Goal: Task Accomplishment & Management: Manage account settings

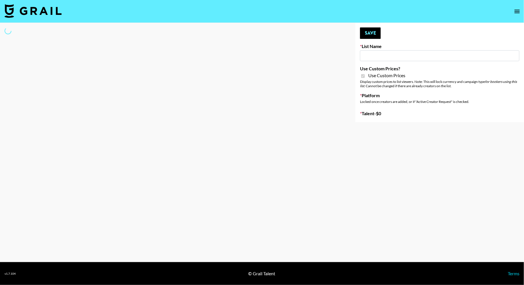
type input "Amaxy Beauty"
checkbox input "true"
select select "Brand"
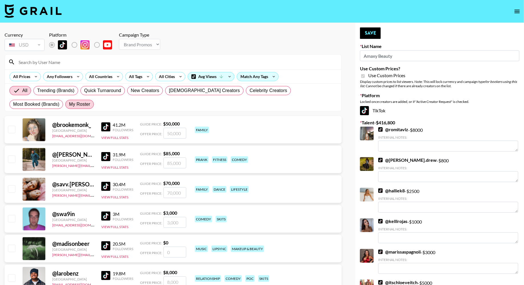
click at [69, 106] on span "My Roster" at bounding box center [79, 104] width 21 height 7
click at [69, 104] on input "My Roster" at bounding box center [69, 104] width 0 height 0
radio input "true"
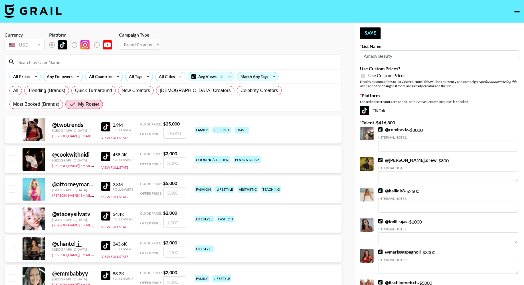
click at [74, 64] on input at bounding box center [176, 61] width 323 height 9
click at [155, 102] on div "All Trending (Brands) Quick Turnaround New Creators LGBTQIA+ Creators Celebrity…" at bounding box center [173, 97] width 330 height 27
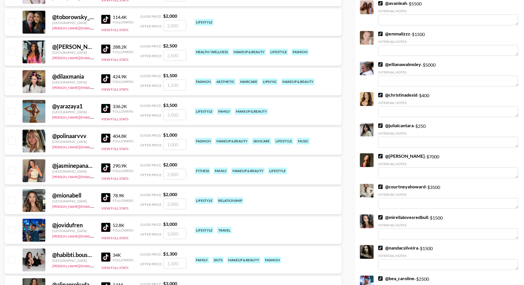
scroll to position [549, 0]
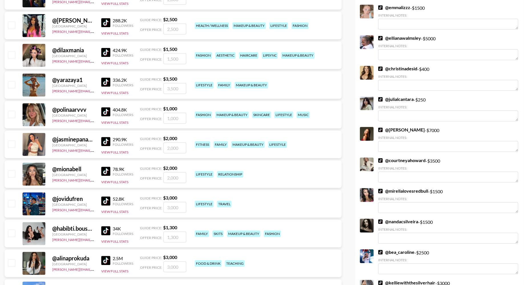
click at [12, 143] on input "checkbox" at bounding box center [11, 143] width 7 height 7
checkbox input "true"
type input "2000"
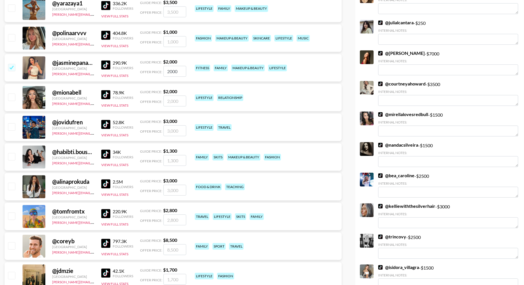
scroll to position [634, 0]
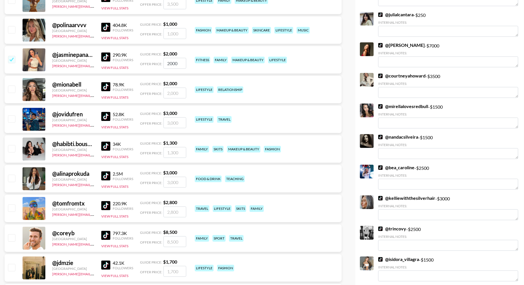
click at [12, 88] on input "checkbox" at bounding box center [11, 88] width 7 height 7
checkbox input "true"
type input "2000"
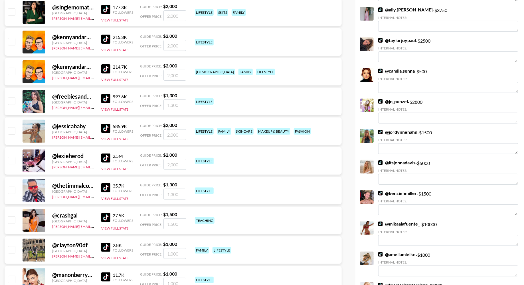
scroll to position [1120, 0]
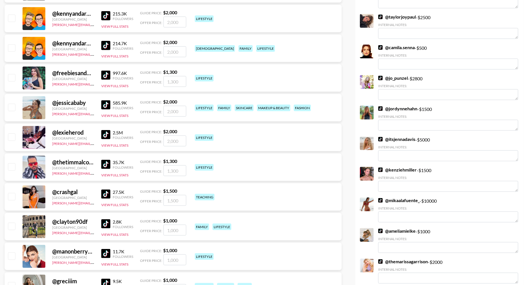
click at [12, 107] on input "checkbox" at bounding box center [11, 107] width 7 height 7
checkbox input "true"
type input "2000"
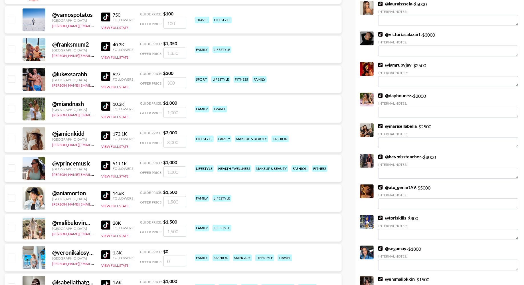
scroll to position [1686, 0]
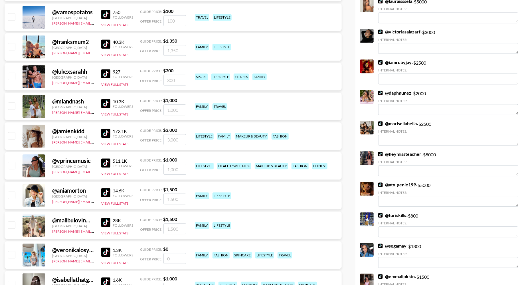
click at [10, 136] on input "checkbox" at bounding box center [11, 135] width 7 height 7
checkbox input "true"
type input "3000"
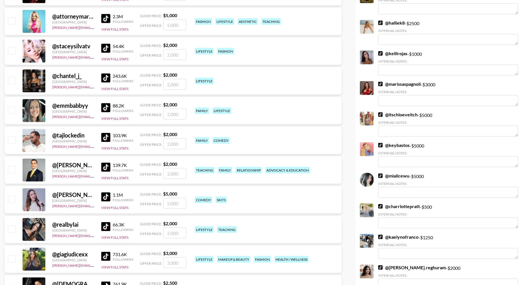
scroll to position [0, 0]
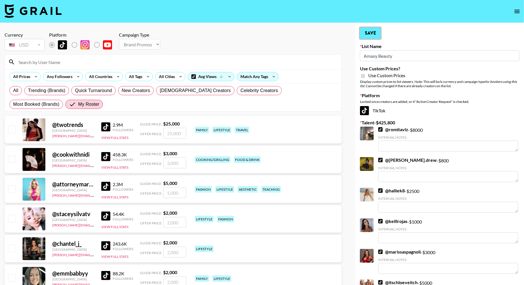
click at [374, 35] on button "Save" at bounding box center [370, 32] width 21 height 11
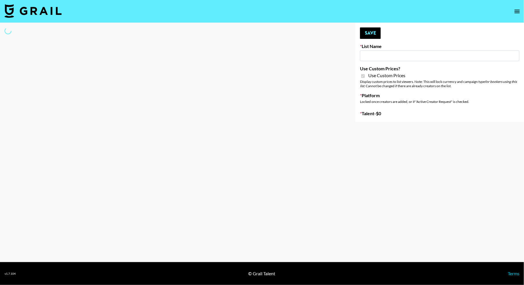
type input "Sleep & Glow"
checkbox input "true"
select select "Brand"
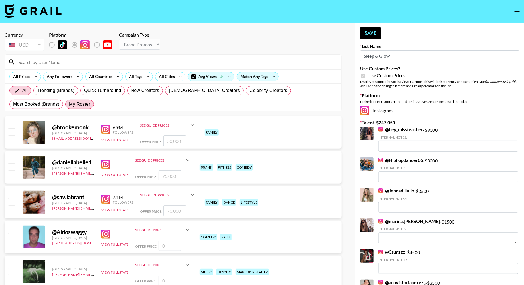
click at [69, 104] on span "My Roster" at bounding box center [79, 104] width 21 height 7
click at [69, 104] on input "My Roster" at bounding box center [69, 104] width 0 height 0
radio input "true"
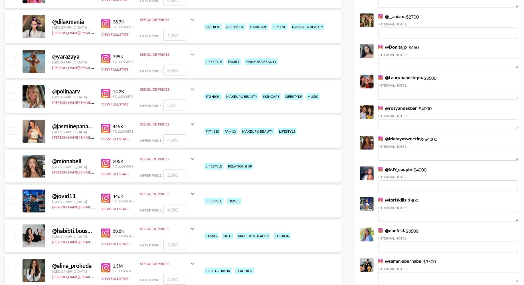
scroll to position [693, 0]
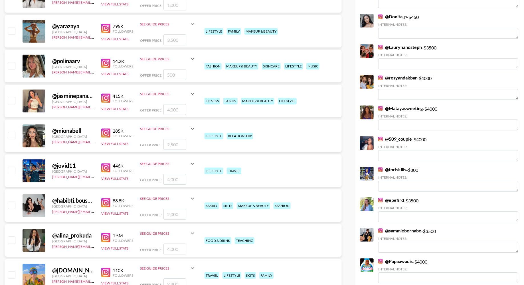
click at [11, 98] on input "checkbox" at bounding box center [11, 100] width 7 height 7
checkbox input "true"
type input "4000"
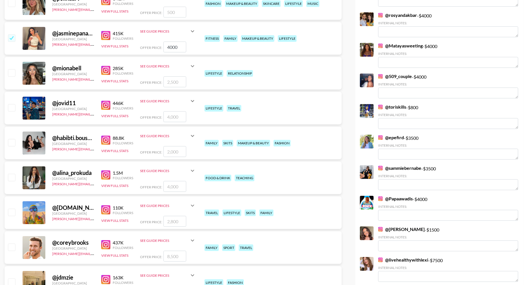
click at [12, 142] on input "checkbox" at bounding box center [11, 142] width 7 height 7
checkbox input "true"
type input "2000"
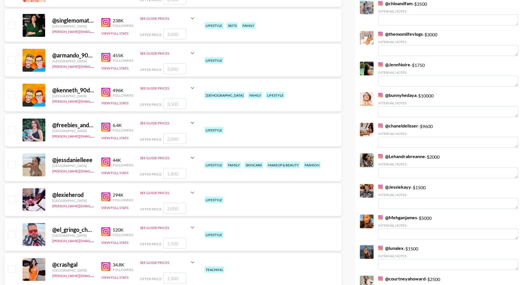
scroll to position [1286, 0]
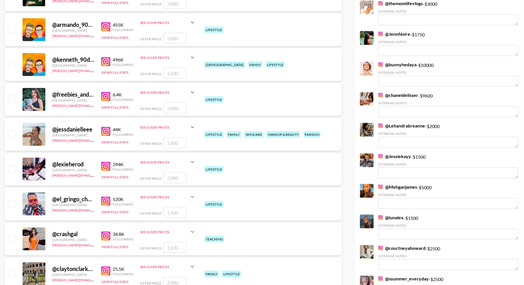
click at [13, 133] on input "checkbox" at bounding box center [11, 133] width 7 height 7
checkbox input "true"
type input "1800"
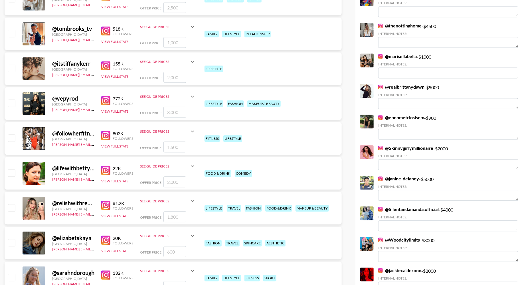
scroll to position [1646, 0]
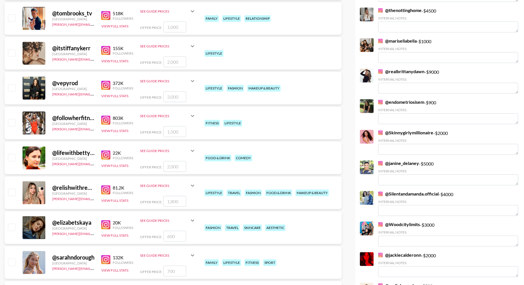
click at [11, 88] on input "checkbox" at bounding box center [11, 87] width 7 height 7
checkbox input "true"
type input "3000"
click at [106, 84] on img at bounding box center [105, 84] width 9 height 9
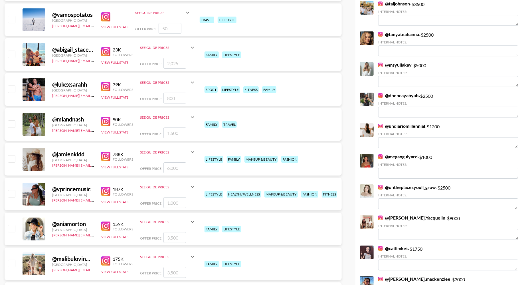
scroll to position [2000, 0]
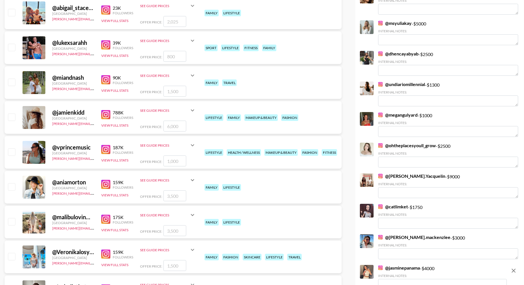
click at [12, 81] on input "checkbox" at bounding box center [11, 81] width 7 height 7
checkbox input "true"
type input "1500"
click at [13, 114] on input "checkbox" at bounding box center [11, 116] width 7 height 7
checkbox input "true"
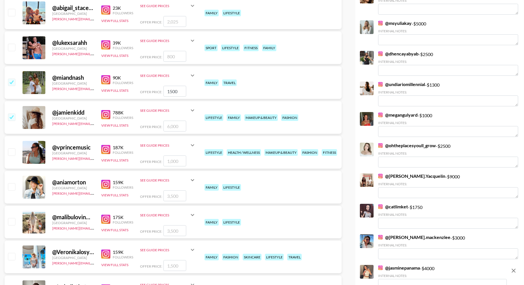
type input "6000"
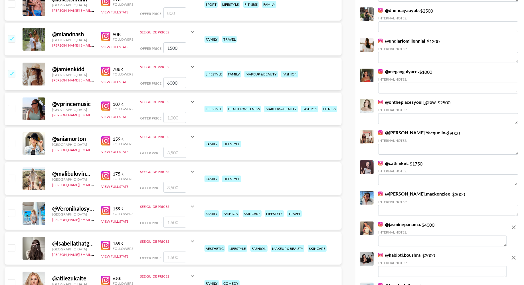
click at [10, 143] on input "checkbox" at bounding box center [11, 143] width 7 height 7
checkbox input "true"
type input "3500"
click at [10, 179] on input "checkbox" at bounding box center [11, 177] width 7 height 7
checkbox input "true"
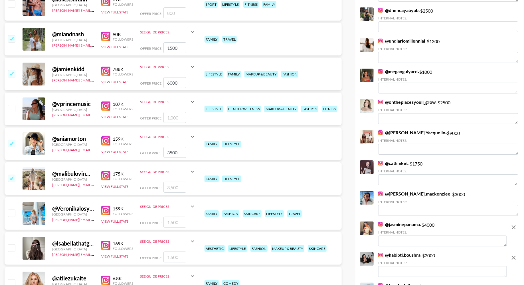
type input "3500"
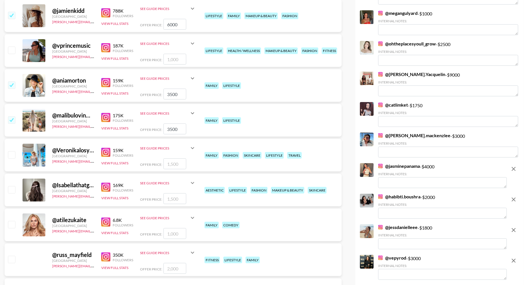
click at [12, 156] on input "checkbox" at bounding box center [11, 154] width 7 height 7
checkbox input "true"
type input "1500"
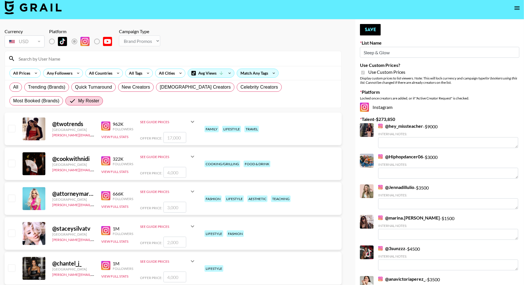
scroll to position [0, 0]
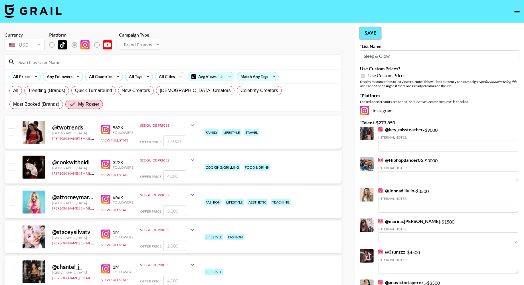
click at [369, 32] on button "Save" at bounding box center [370, 32] width 21 height 11
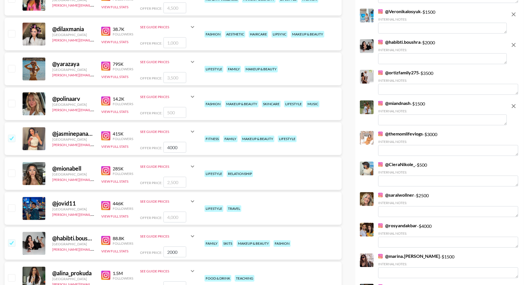
scroll to position [732, 0]
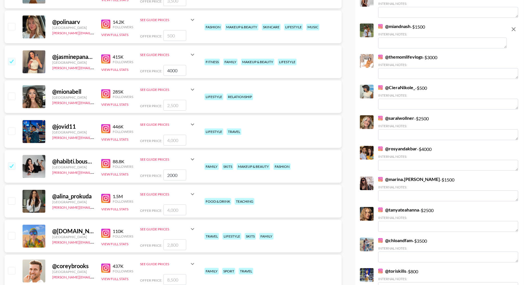
click at [12, 96] on input "checkbox" at bounding box center [11, 95] width 7 height 7
checkbox input "true"
type input "2500"
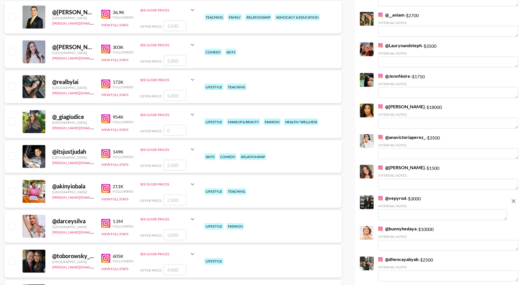
scroll to position [0, 0]
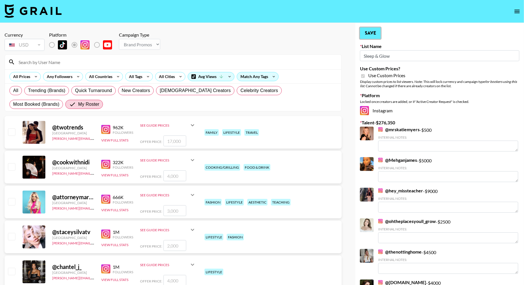
click at [374, 35] on button "Save" at bounding box center [370, 32] width 21 height 11
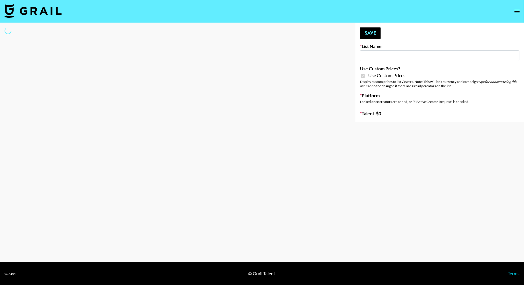
type input "Sleep & Glow"
checkbox input "true"
select select "Brand"
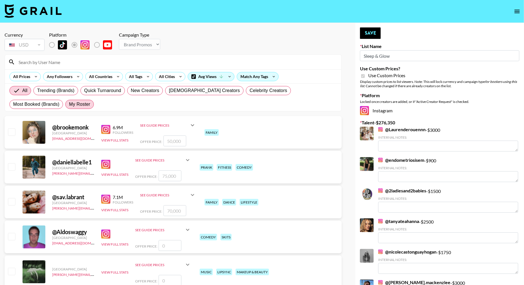
drag, startPoint x: 27, startPoint y: 104, endPoint x: 33, endPoint y: 106, distance: 6.2
click at [69, 104] on span "My Roster" at bounding box center [79, 104] width 21 height 7
click at [69, 104] on input "My Roster" at bounding box center [69, 104] width 0 height 0
radio input "true"
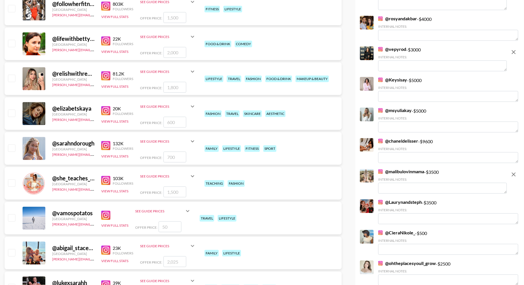
scroll to position [1686, 0]
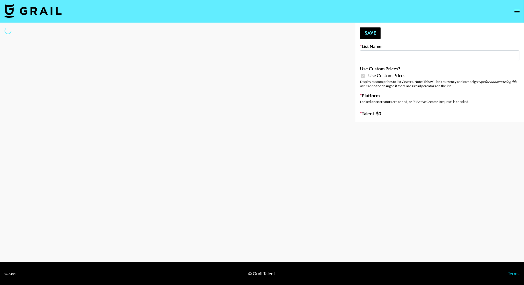
type input "Airbrush Halloween Filters"
checkbox input "true"
select select "Brand"
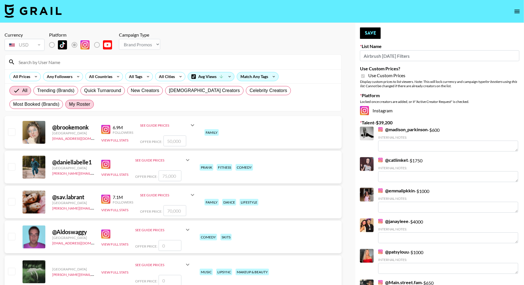
click at [69, 106] on span "My Roster" at bounding box center [79, 104] width 21 height 7
click at [69, 104] on input "My Roster" at bounding box center [69, 104] width 0 height 0
radio input "true"
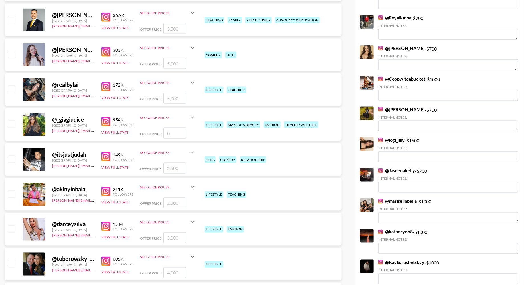
scroll to position [410, 0]
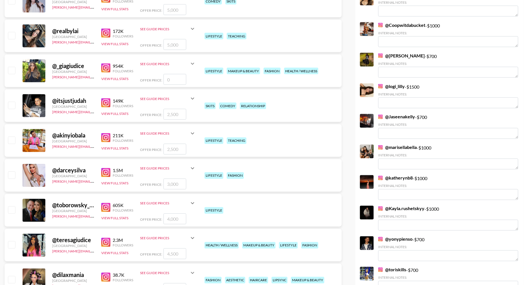
click at [102, 134] on img at bounding box center [105, 137] width 9 height 9
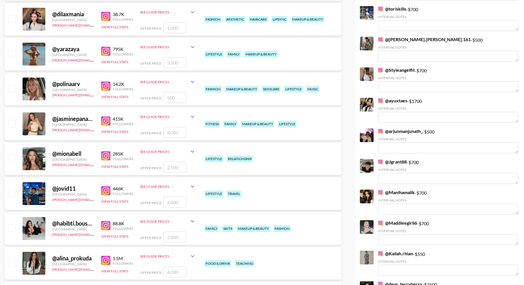
scroll to position [694, 0]
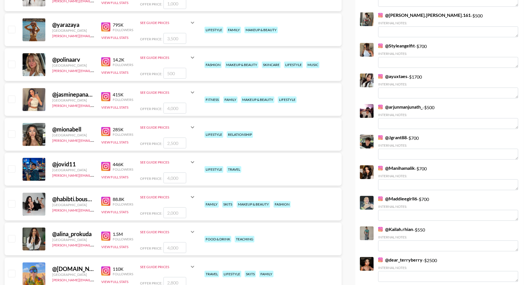
click at [13, 98] on input "checkbox" at bounding box center [11, 98] width 7 height 7
checkbox input "true"
type input "4000"
click at [12, 132] on input "checkbox" at bounding box center [11, 133] width 7 height 7
checkbox input "true"
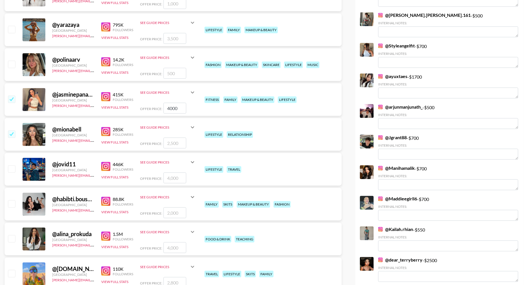
type input "2500"
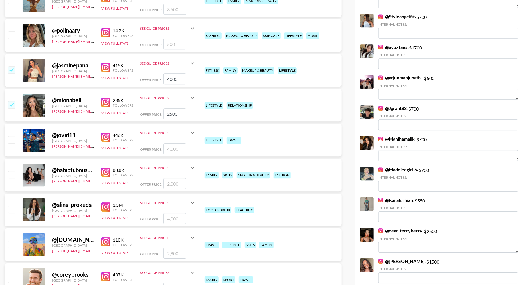
click at [12, 170] on div at bounding box center [11, 175] width 9 height 10
click at [12, 174] on input "checkbox" at bounding box center [11, 174] width 7 height 7
checkbox input "true"
type input "2000"
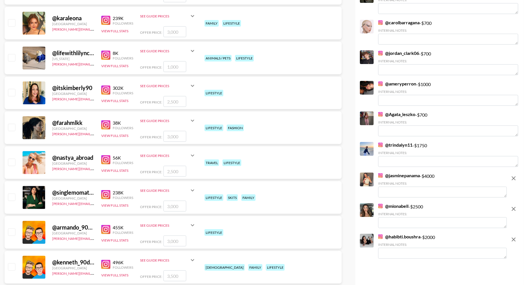
scroll to position [1054, 0]
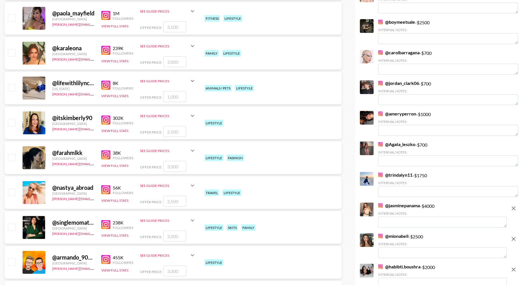
click at [13, 53] on input "checkbox" at bounding box center [11, 52] width 7 height 7
checkbox input "true"
type input "3000"
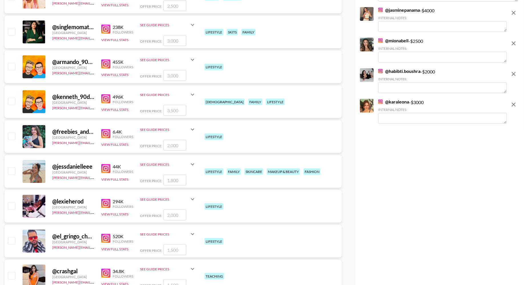
scroll to position [1254, 0]
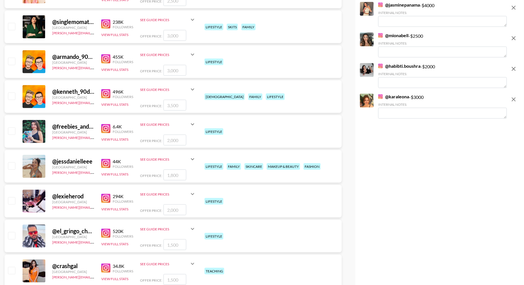
click at [12, 165] on input "checkbox" at bounding box center [11, 165] width 7 height 7
checkbox input "true"
type input "1800"
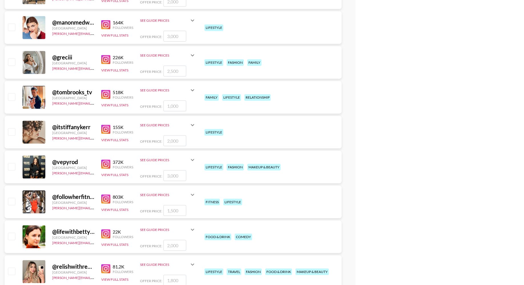
scroll to position [1604, 0]
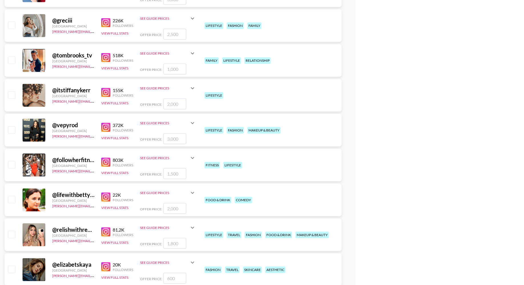
click at [11, 128] on input "checkbox" at bounding box center [11, 129] width 7 height 7
checkbox input "true"
type input "3000"
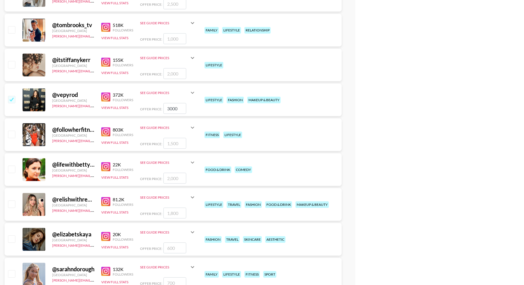
click at [11, 132] on input "checkbox" at bounding box center [11, 133] width 7 height 7
checkbox input "true"
type input "1500"
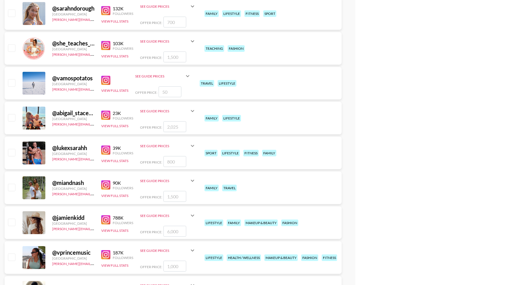
scroll to position [1945, 0]
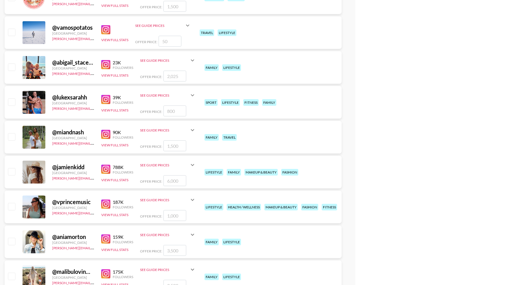
click at [11, 133] on input "checkbox" at bounding box center [11, 136] width 7 height 7
checkbox input "true"
type input "1500"
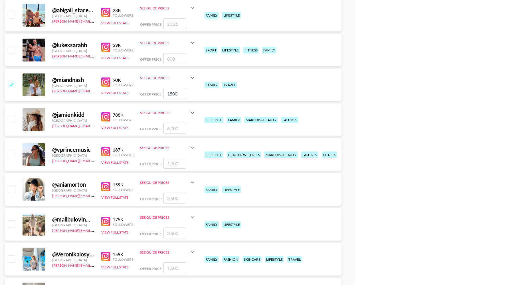
click at [11, 121] on input "checkbox" at bounding box center [11, 119] width 7 height 7
checkbox input "true"
type input "6000"
click at [13, 121] on input "checkbox" at bounding box center [11, 119] width 7 height 7
checkbox input "false"
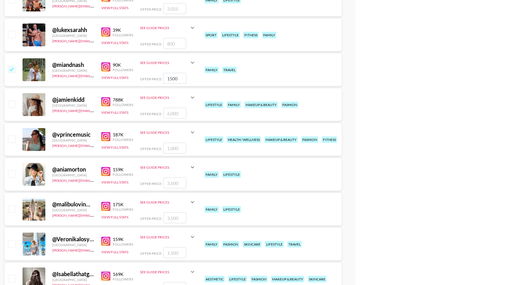
scroll to position [2035, 0]
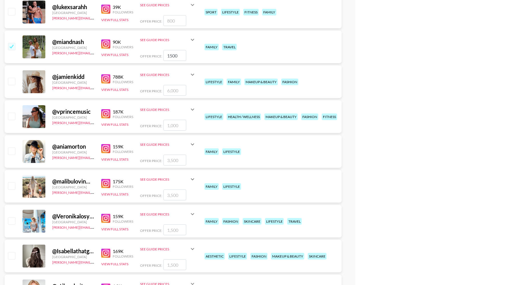
click at [13, 150] on input "checkbox" at bounding box center [11, 150] width 7 height 7
checkbox input "true"
type input "3500"
click at [13, 184] on input "checkbox" at bounding box center [11, 185] width 7 height 7
checkbox input "true"
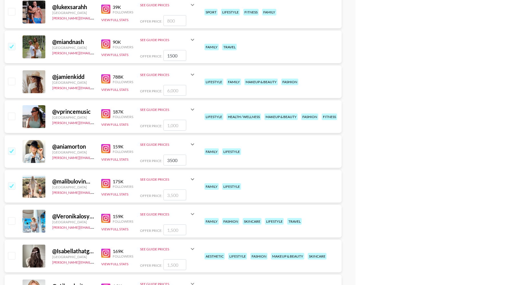
type input "3500"
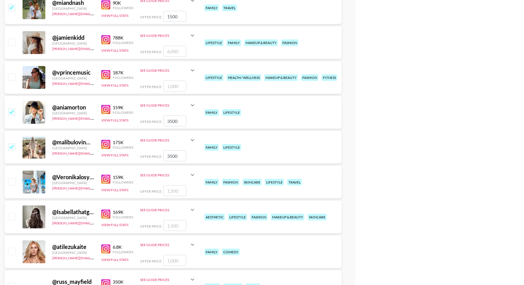
click at [13, 179] on input "checkbox" at bounding box center [11, 181] width 7 height 7
checkbox input "true"
type input "1500"
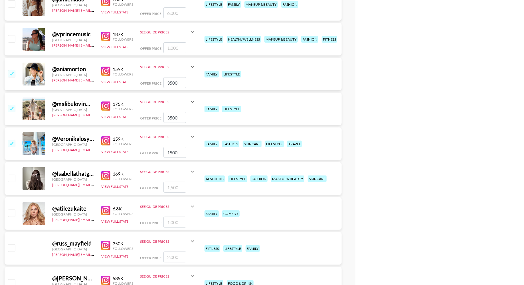
scroll to position [2116, 0]
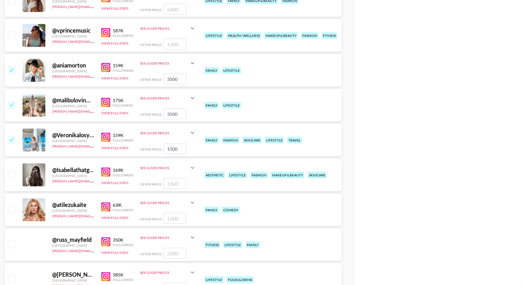
click at [13, 174] on input "checkbox" at bounding box center [11, 174] width 7 height 7
checkbox input "true"
type input "1500"
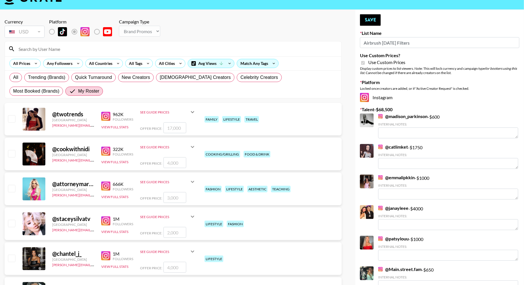
scroll to position [0, 0]
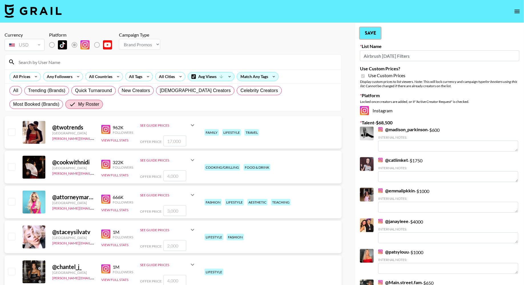
click at [371, 35] on button "Save" at bounding box center [370, 32] width 21 height 11
